Goal: Entertainment & Leisure: Consume media (video, audio)

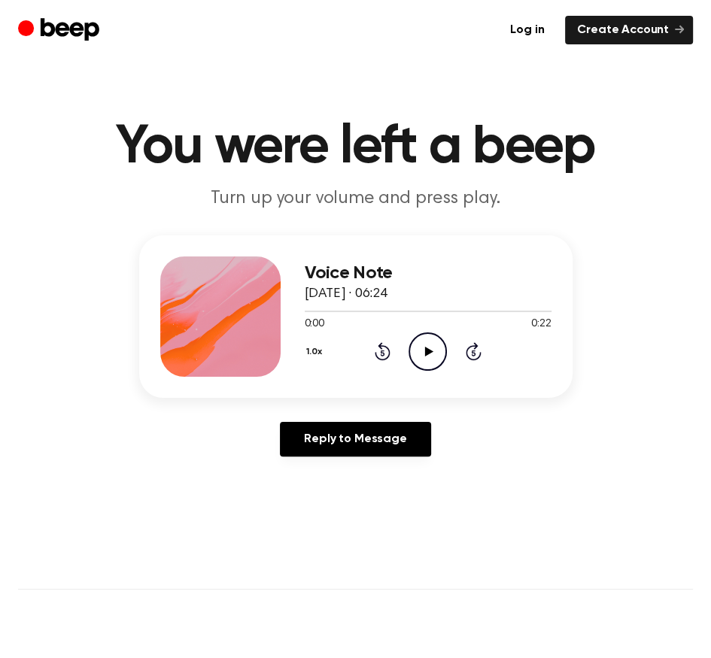
click at [447, 371] on icon "Play Audio" at bounding box center [428, 352] width 38 height 38
click at [447, 371] on icon "Pause Audio" at bounding box center [428, 352] width 38 height 38
drag, startPoint x: 442, startPoint y: 438, endPoint x: 488, endPoint y: 410, distance: 53.7
click at [442, 371] on icon "Play Audio" at bounding box center [428, 352] width 38 height 38
click at [442, 371] on icon "Pause Audio" at bounding box center [428, 352] width 38 height 38
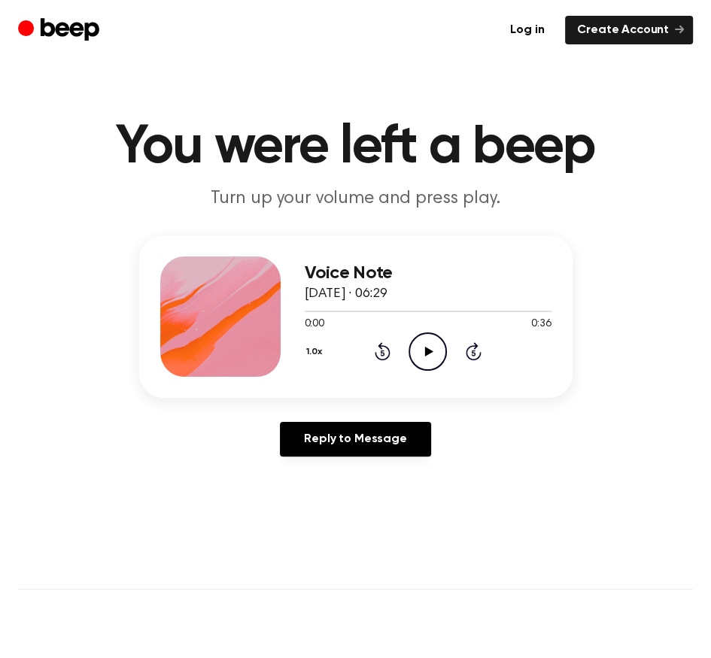
click at [445, 371] on icon "Play Audio" at bounding box center [428, 352] width 38 height 38
click at [444, 371] on icon "Play Audio" at bounding box center [428, 352] width 38 height 38
